Goal: Use online tool/utility: Utilize a website feature to perform a specific function

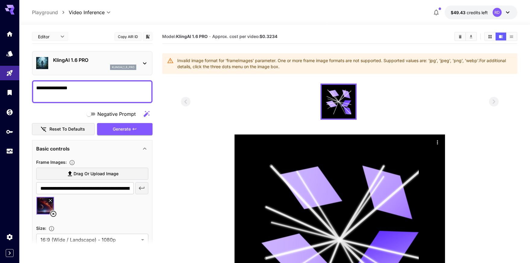
click at [54, 36] on body "**********" at bounding box center [265, 181] width 530 height 363
click at [90, 26] on div at bounding box center [265, 131] width 530 height 263
click at [8, 256] on icon "Expand sidebar" at bounding box center [9, 252] width 7 height 7
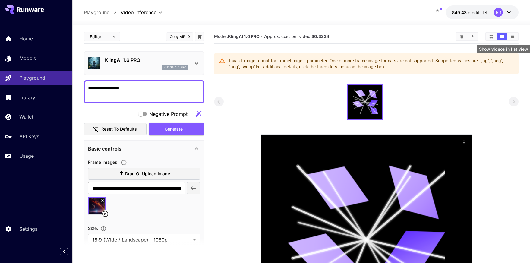
click at [513, 37] on icon "Show videos in list view" at bounding box center [512, 36] width 3 height 2
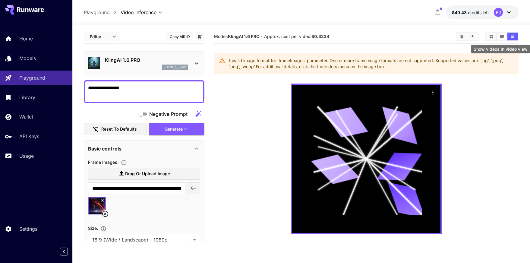
click at [501, 36] on icon "Show videos in video view" at bounding box center [502, 36] width 4 height 3
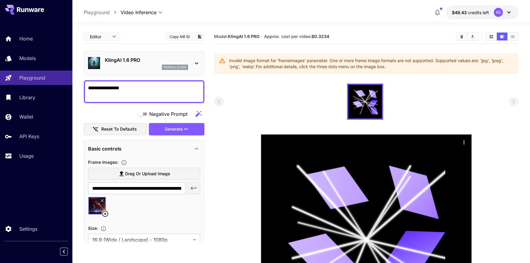
click at [199, 61] on icon at bounding box center [196, 63] width 7 height 7
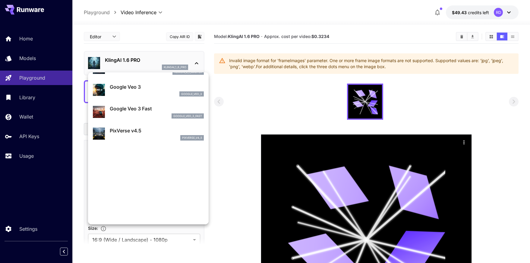
scroll to position [103, 0]
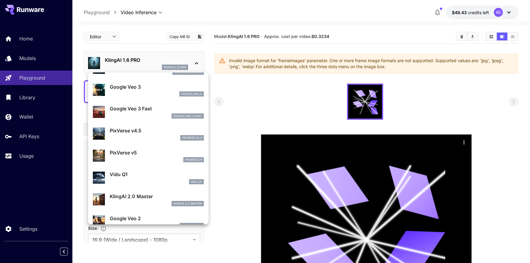
click at [109, 38] on div at bounding box center [265, 131] width 530 height 263
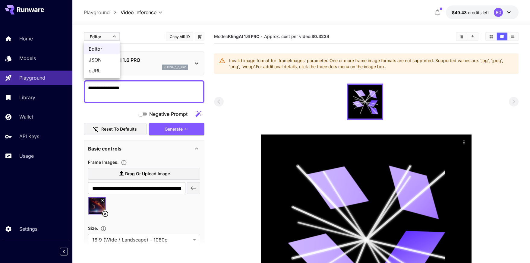
click at [112, 36] on body "**********" at bounding box center [265, 181] width 530 height 363
click at [130, 30] on div at bounding box center [265, 131] width 530 height 263
click at [143, 12] on body "**********" at bounding box center [265, 181] width 530 height 363
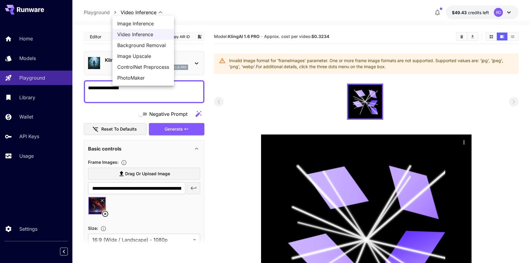
click at [144, 22] on span "Image Inference" at bounding box center [143, 23] width 52 height 7
type input "**********"
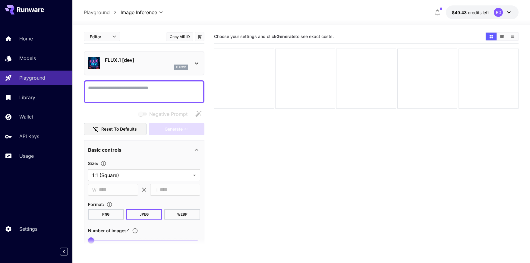
click at [196, 64] on icon at bounding box center [196, 63] width 7 height 7
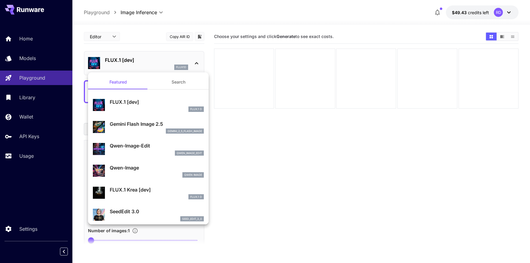
click at [143, 124] on p "Gemini Flash Image 2.5" at bounding box center [157, 123] width 94 height 7
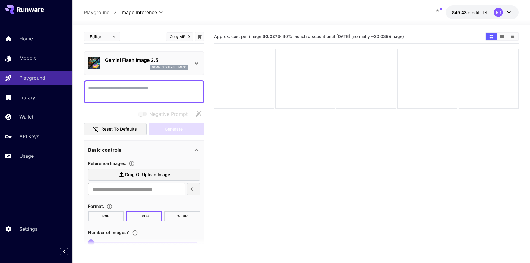
click at [508, 13] on icon at bounding box center [508, 12] width 7 height 7
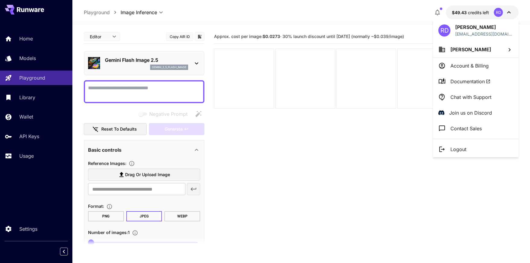
click at [508, 13] on div at bounding box center [265, 131] width 530 height 263
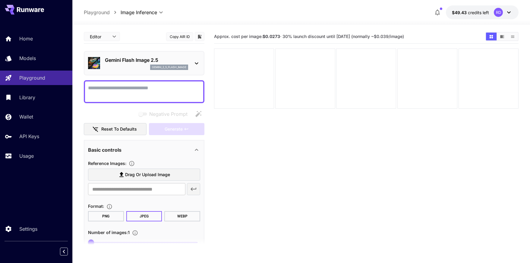
click at [499, 38] on button "Show images in video view" at bounding box center [502, 37] width 11 height 8
click at [514, 37] on icon "Show images in list view" at bounding box center [512, 36] width 5 height 5
click at [492, 37] on icon "Show images in grid view" at bounding box center [490, 36] width 3 height 3
click at [24, 153] on link "Usage" at bounding box center [36, 156] width 72 height 15
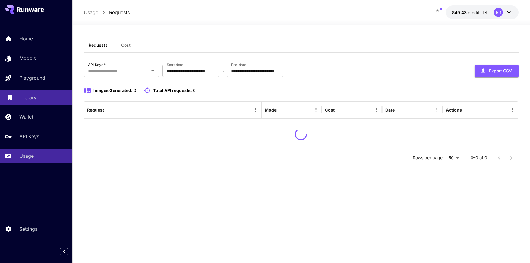
click at [30, 99] on p "Library" at bounding box center [28, 97] width 16 height 7
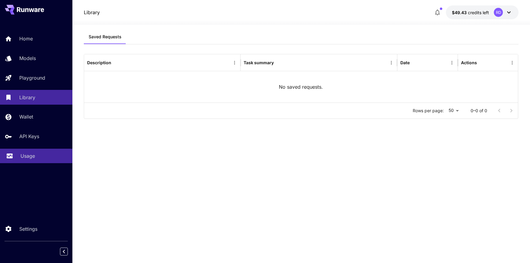
click at [35, 153] on link "Usage" at bounding box center [36, 156] width 72 height 15
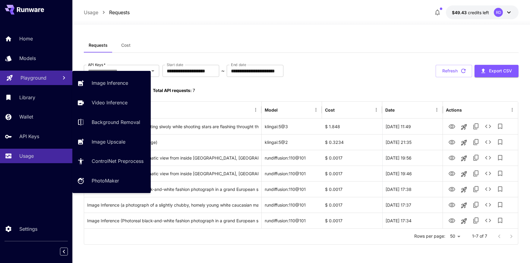
click at [39, 77] on p "Playground" at bounding box center [33, 77] width 26 height 7
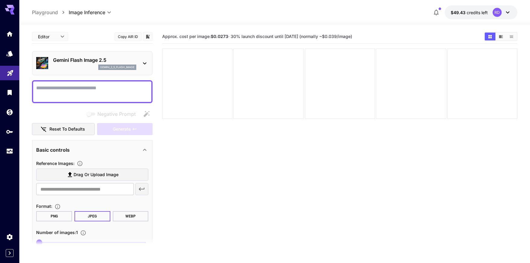
click at [510, 12] on icon at bounding box center [507, 12] width 7 height 7
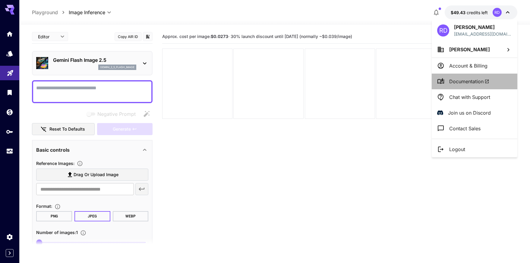
click at [461, 82] on span "Documentation" at bounding box center [469, 81] width 40 height 7
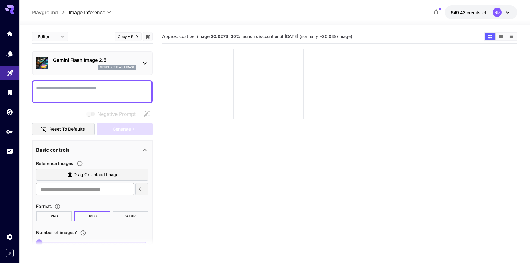
click at [94, 175] on span "Drag or upload image" at bounding box center [96, 175] width 45 height 8
click at [0, 0] on input "Drag or upload image" at bounding box center [0, 0] width 0 height 0
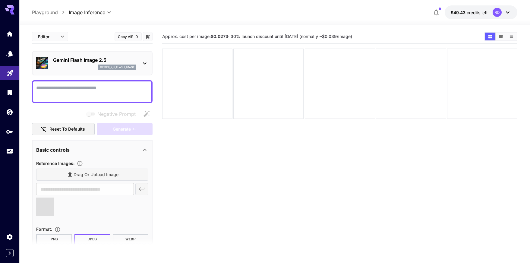
type input "**********"
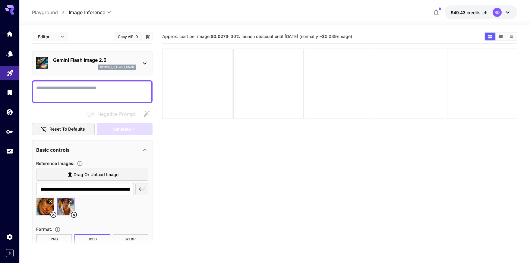
click at [74, 92] on textarea "Negative Prompt" at bounding box center [92, 91] width 112 height 14
paste textarea "**********"
type textarea "**********"
click at [118, 127] on span "Generate" at bounding box center [122, 129] width 18 height 8
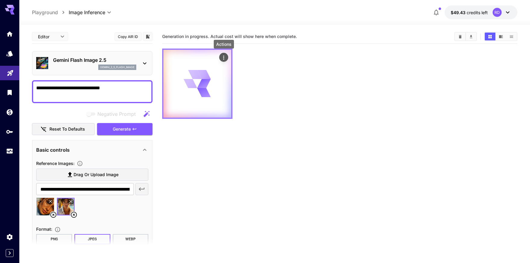
click at [224, 58] on icon "Actions" at bounding box center [224, 58] width 6 height 6
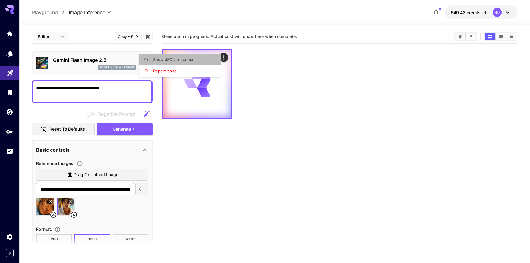
click at [183, 57] on span "Show JSON response" at bounding box center [173, 59] width 41 height 5
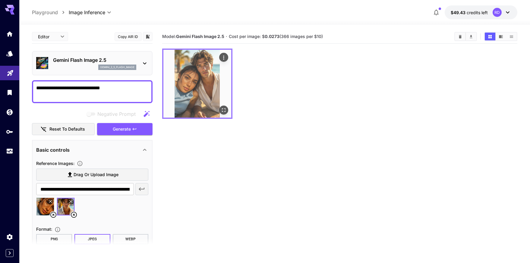
click at [201, 86] on img at bounding box center [197, 84] width 68 height 68
click at [197, 92] on img at bounding box center [197, 84] width 68 height 68
click at [224, 112] on icon "Open in fullscreen" at bounding box center [224, 110] width 6 height 6
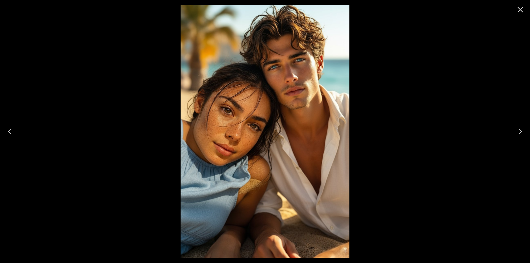
click at [520, 8] on icon "Close" at bounding box center [520, 10] width 10 height 10
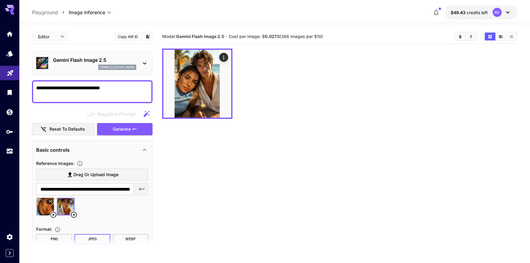
click at [35, 107] on div "**********" at bounding box center [92, 170] width 121 height 281
click at [116, 131] on span "Generate" at bounding box center [122, 129] width 18 height 8
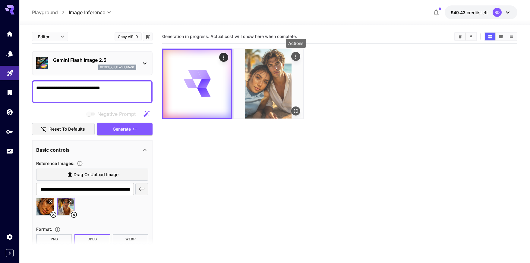
click at [294, 55] on icon "Actions" at bounding box center [296, 57] width 6 height 6
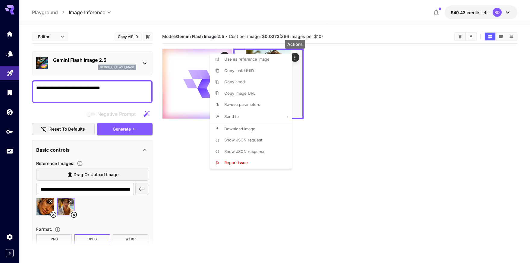
click at [261, 139] on span "Show JSON request" at bounding box center [243, 139] width 38 height 5
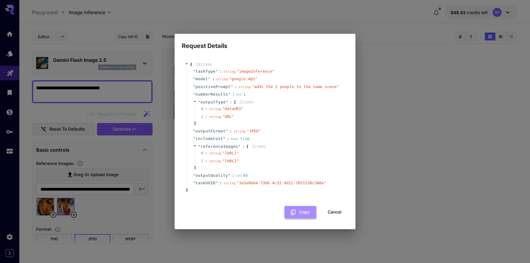
click at [304, 218] on button "Copy" at bounding box center [300, 212] width 32 height 12
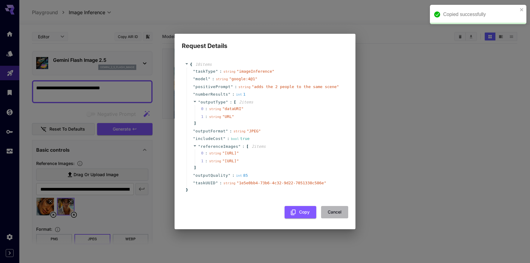
click at [335, 218] on button "Cancel" at bounding box center [334, 212] width 27 height 12
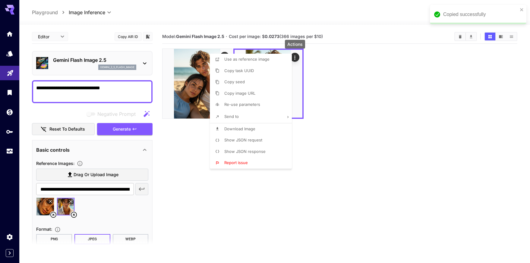
click at [388, 130] on div at bounding box center [265, 131] width 530 height 263
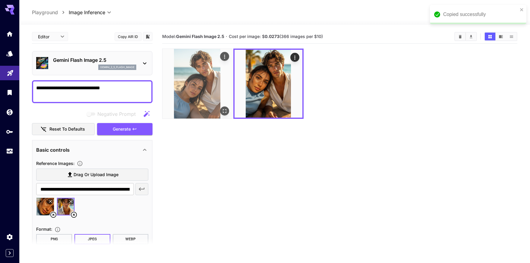
click at [196, 80] on img at bounding box center [197, 84] width 70 height 70
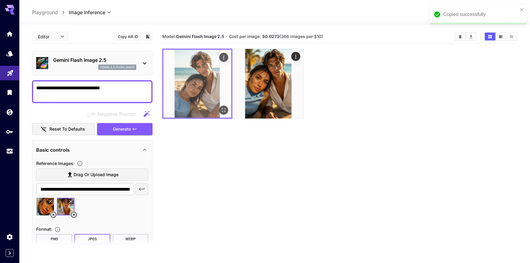
click at [225, 109] on icon "Open in fullscreen" at bounding box center [224, 110] width 4 height 4
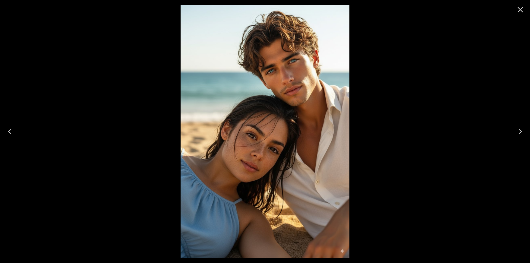
click at [521, 10] on icon "Close" at bounding box center [520, 10] width 6 height 6
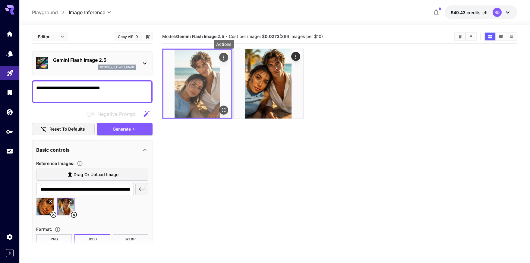
click at [225, 58] on icon "Actions" at bounding box center [224, 58] width 6 height 6
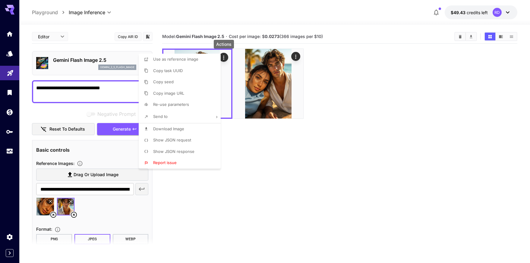
click at [184, 141] on span "Show JSON request" at bounding box center [172, 139] width 38 height 5
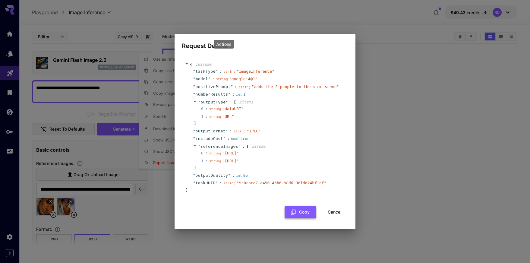
click at [296, 218] on button "Copy" at bounding box center [300, 212] width 32 height 12
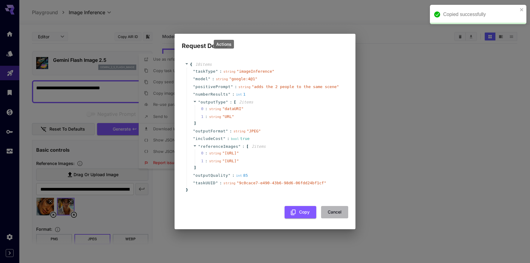
click at [333, 218] on button "Cancel" at bounding box center [334, 212] width 27 height 12
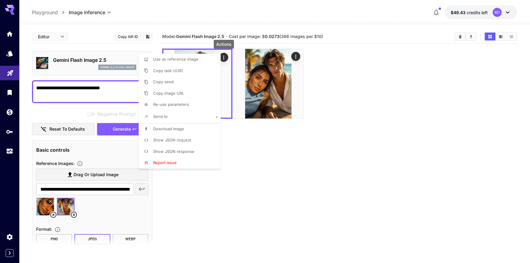
click at [270, 202] on div at bounding box center [265, 131] width 530 height 263
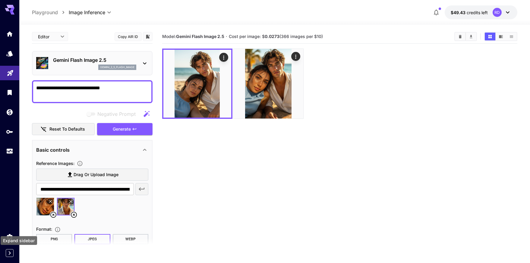
click at [13, 250] on button "Expand sidebar" at bounding box center [10, 253] width 8 height 8
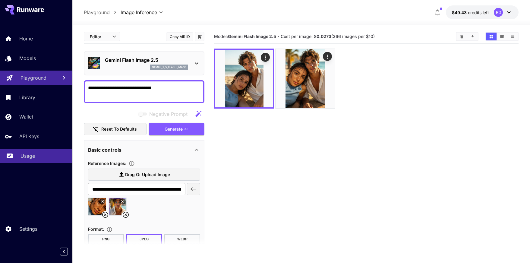
click at [31, 154] on p "Usage" at bounding box center [27, 155] width 14 height 7
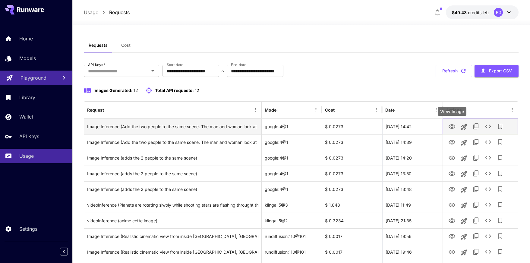
click at [452, 126] on icon "View Image" at bounding box center [451, 126] width 7 height 7
